Goal: Task Accomplishment & Management: Manage account settings

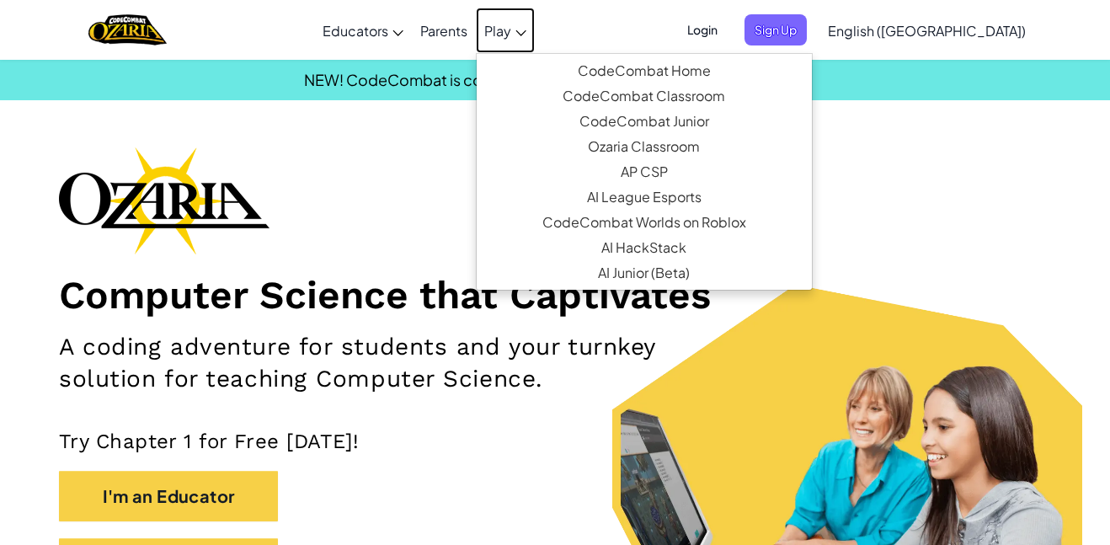
click at [511, 30] on span "Play" at bounding box center [497, 31] width 27 height 18
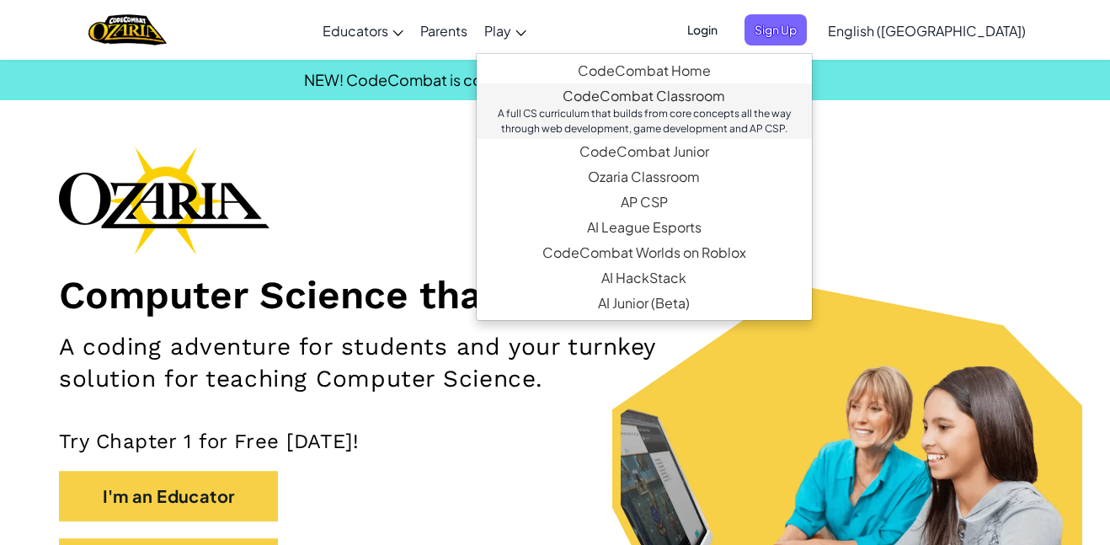
click at [663, 133] on div "A full CS curriculum that builds from core concepts all the way through web dev…" at bounding box center [643, 121] width 301 height 30
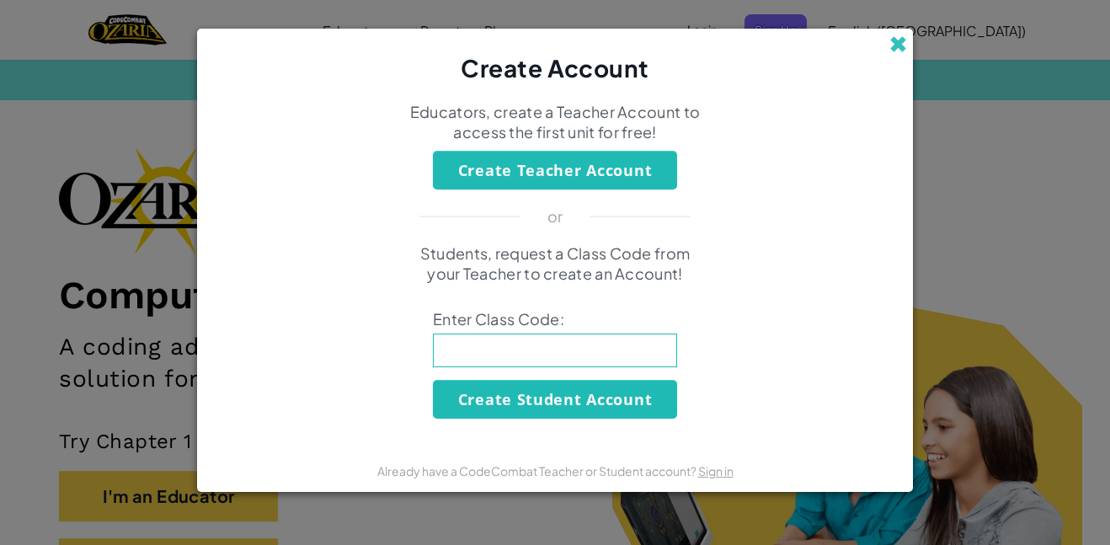
click at [889, 44] on span at bounding box center [898, 44] width 18 height 18
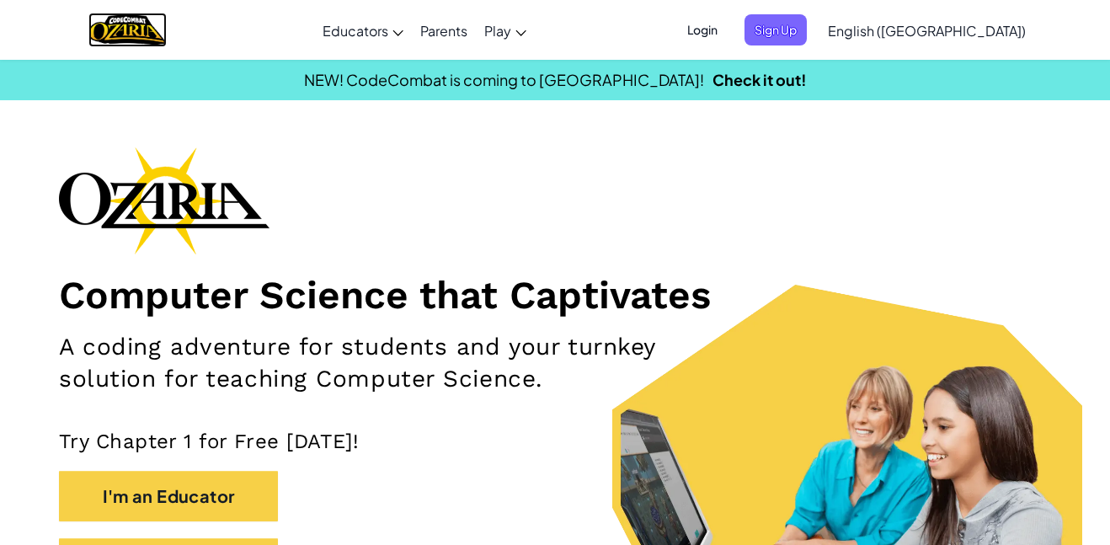
click at [147, 21] on img "Home" at bounding box center [127, 30] width 78 height 35
click at [728, 39] on span "Login" at bounding box center [702, 29] width 51 height 31
